Goal: Task Accomplishment & Management: Manage account settings

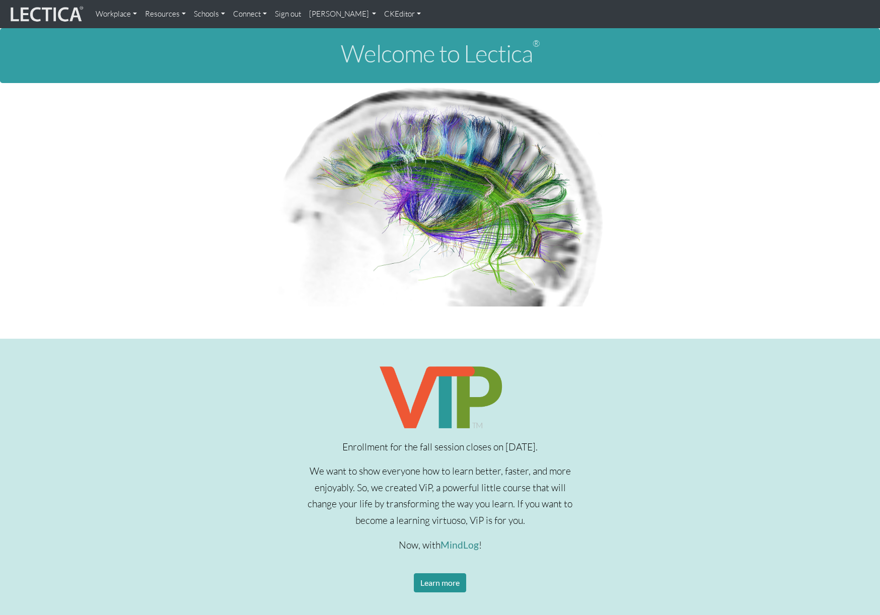
click at [345, 18] on link "[PERSON_NAME]" at bounding box center [343, 14] width 76 height 20
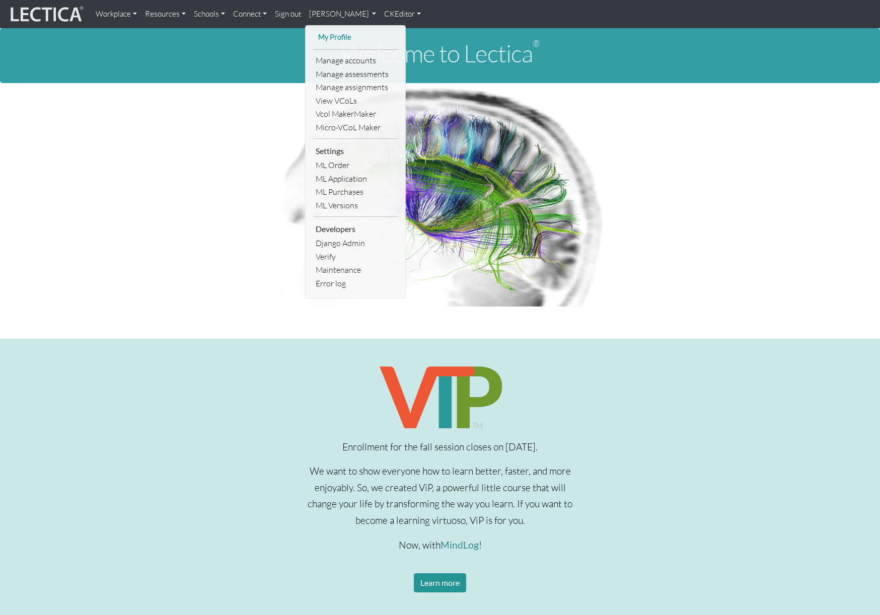
click at [342, 34] on link "My Profile" at bounding box center [356, 37] width 81 height 13
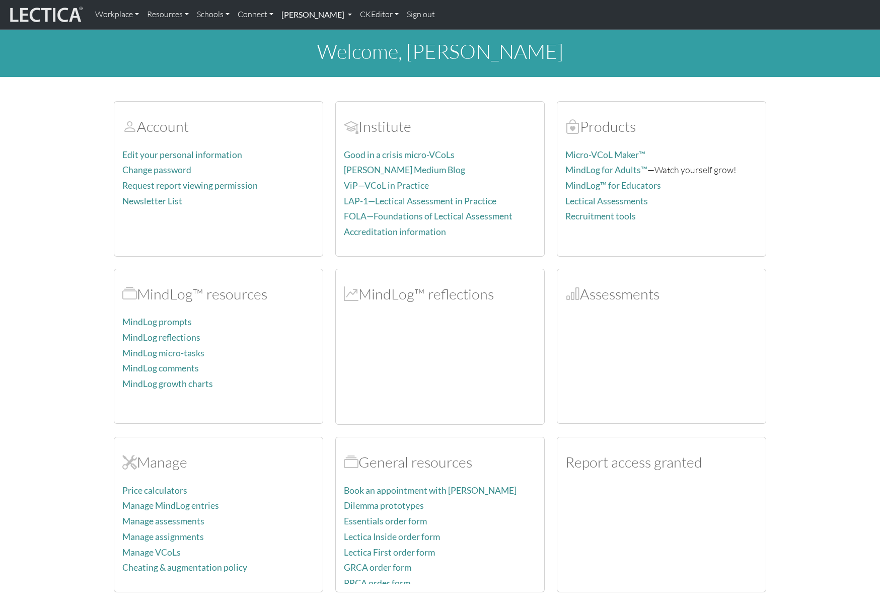
click at [356, 21] on link "[PERSON_NAME]" at bounding box center [316, 14] width 79 height 21
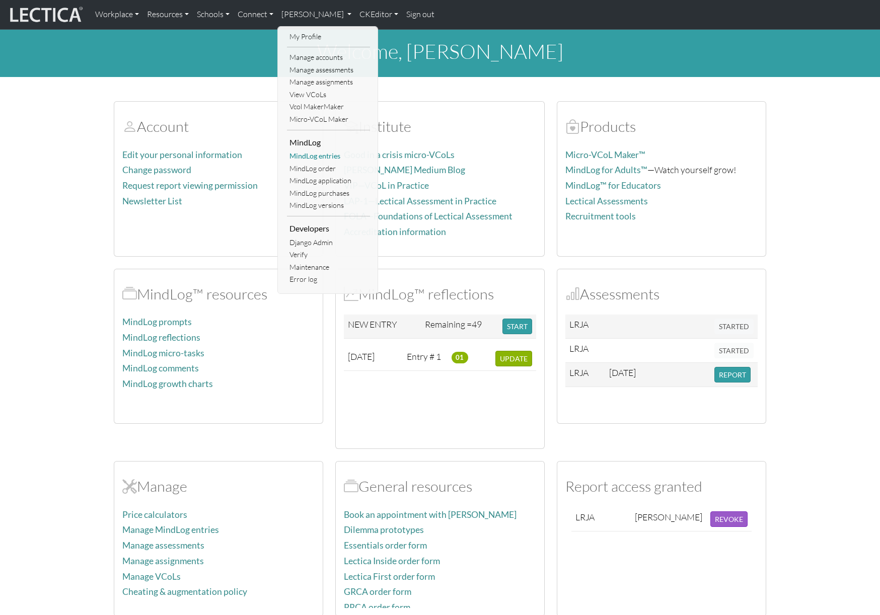
click at [322, 156] on link "MindLog entries" at bounding box center [328, 156] width 83 height 13
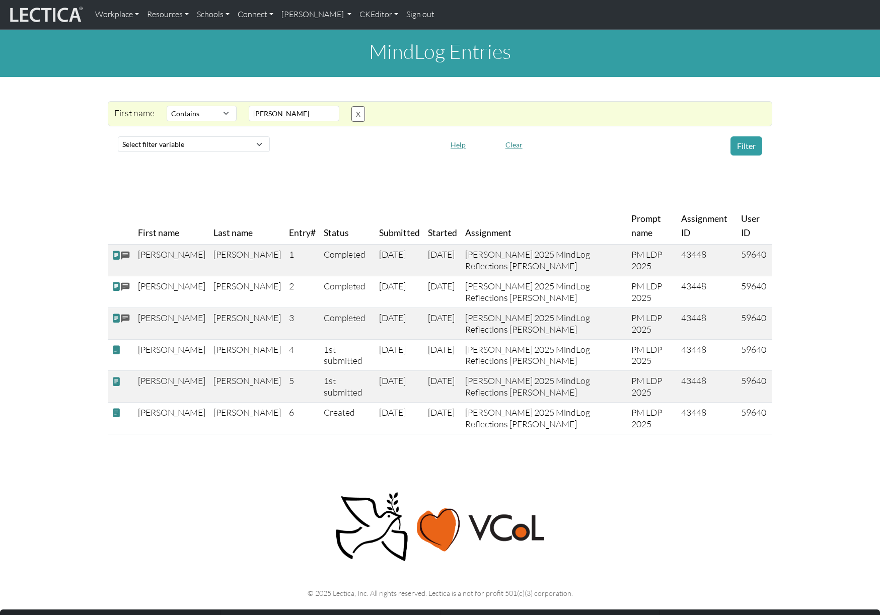
select select "icontains"
click at [517, 147] on button "Clear" at bounding box center [514, 145] width 26 height 16
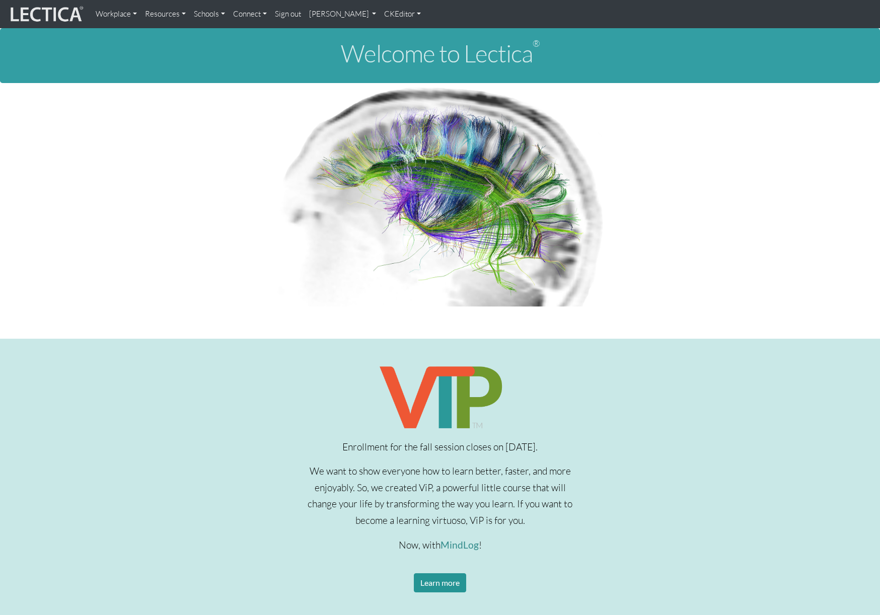
click at [381, 15] on link "[PERSON_NAME]" at bounding box center [343, 14] width 76 height 20
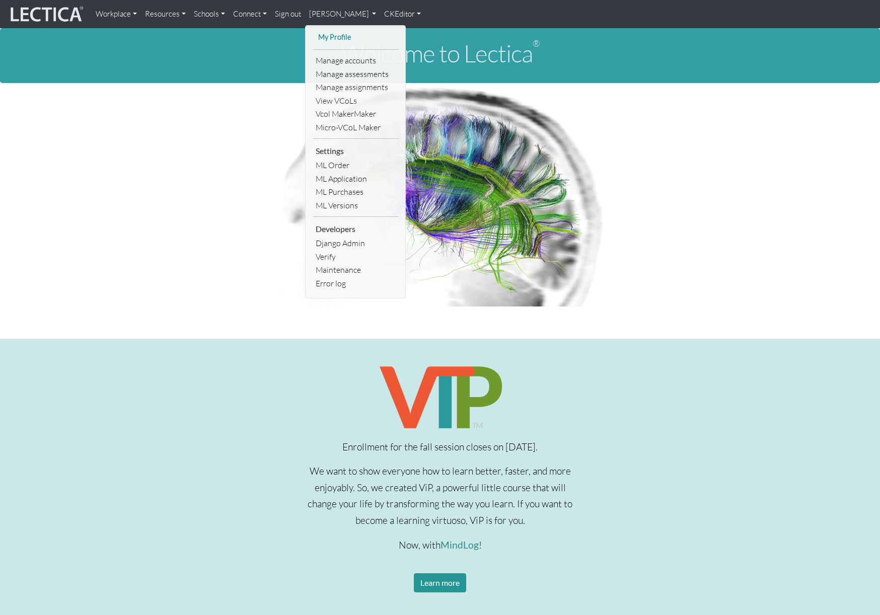
click at [347, 40] on link "My Profile" at bounding box center [356, 37] width 81 height 13
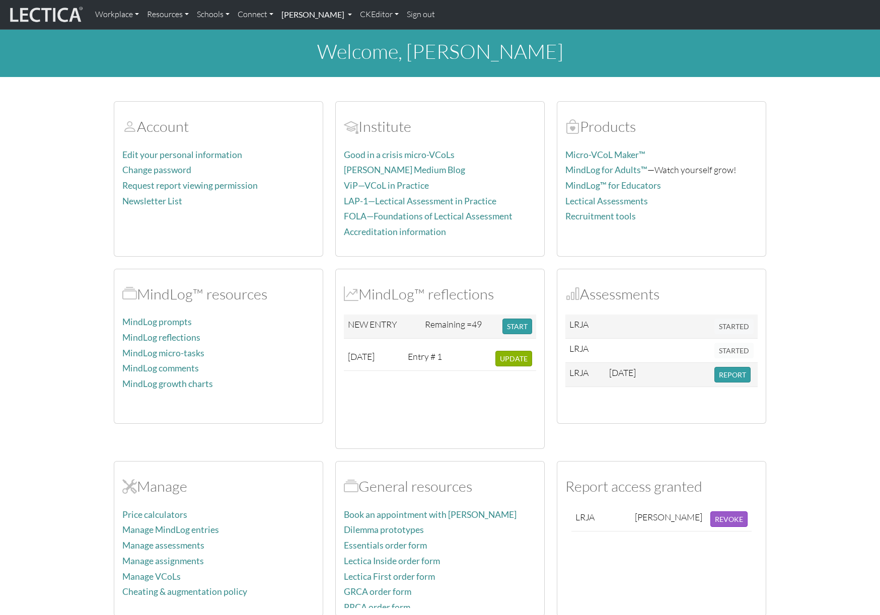
click at [356, 20] on link "[PERSON_NAME]" at bounding box center [316, 14] width 79 height 21
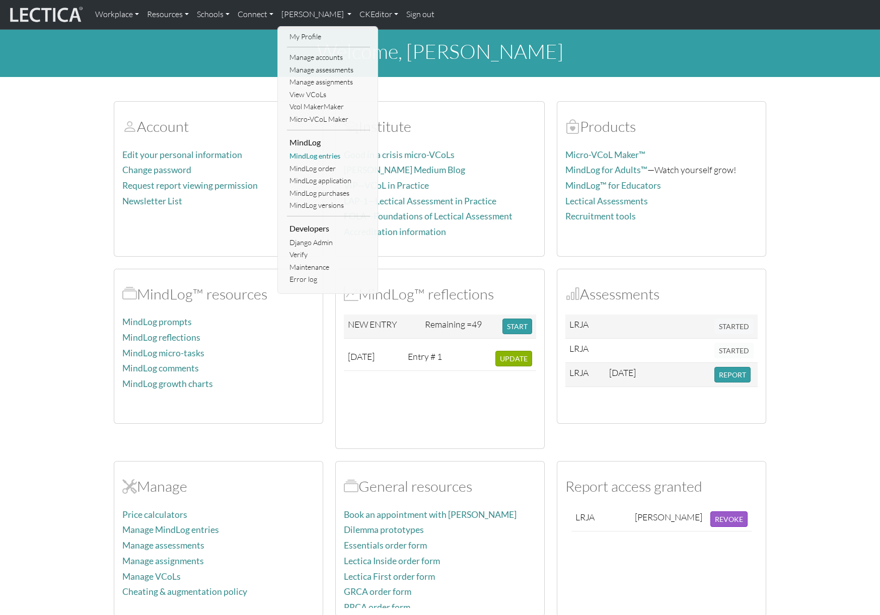
click at [327, 155] on link "MindLog entries" at bounding box center [328, 156] width 83 height 13
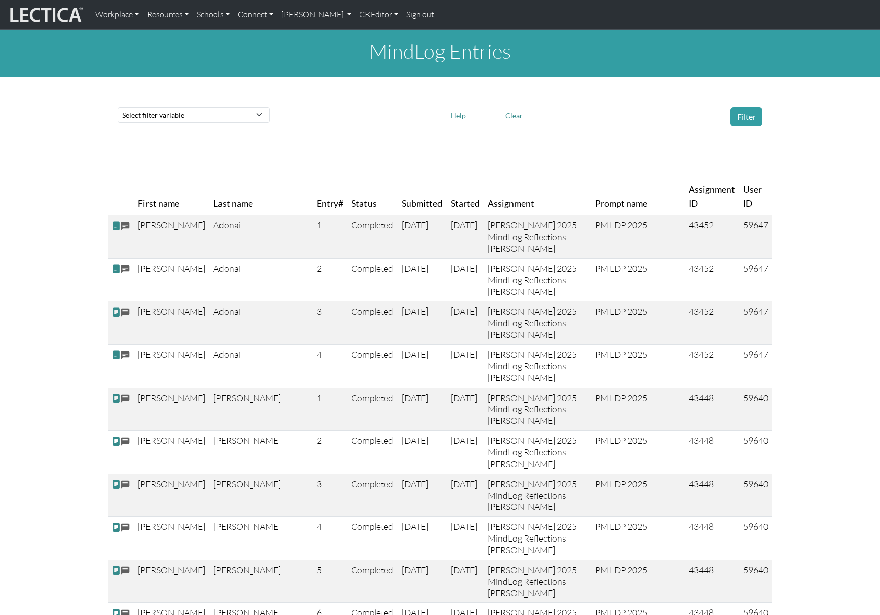
click at [326, 122] on div at bounding box center [358, 116] width 164 height 19
